Goal: Use online tool/utility: Utilize a website feature to perform a specific function

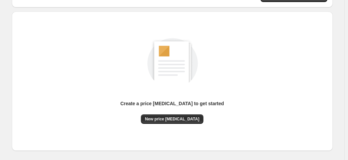
scroll to position [68, 0]
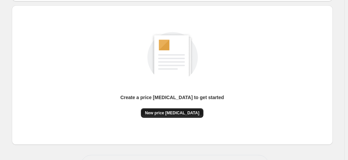
click at [173, 112] on span "New price [MEDICAL_DATA]" at bounding box center [172, 112] width 54 height 5
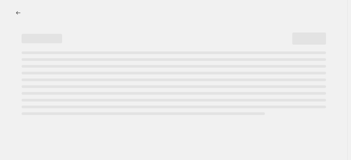
select select "percentage"
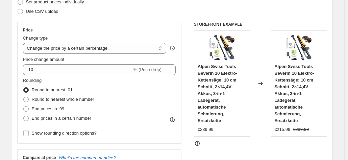
scroll to position [135, 0]
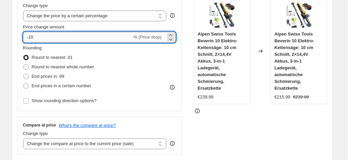
click at [37, 35] on input "-10" at bounding box center [77, 37] width 109 height 11
type input "-1"
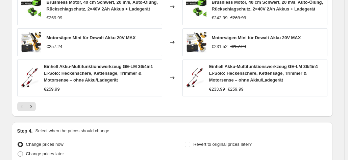
scroll to position [549, 0]
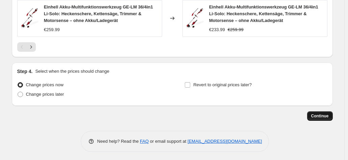
type input "-30"
click at [317, 113] on span "Continue" at bounding box center [320, 115] width 18 height 5
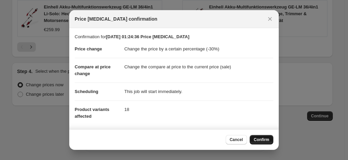
click at [263, 139] on span "Confirm" at bounding box center [261, 139] width 16 height 5
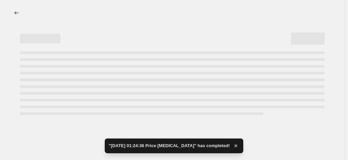
select select "percentage"
